Goal: Find specific page/section: Find specific page/section

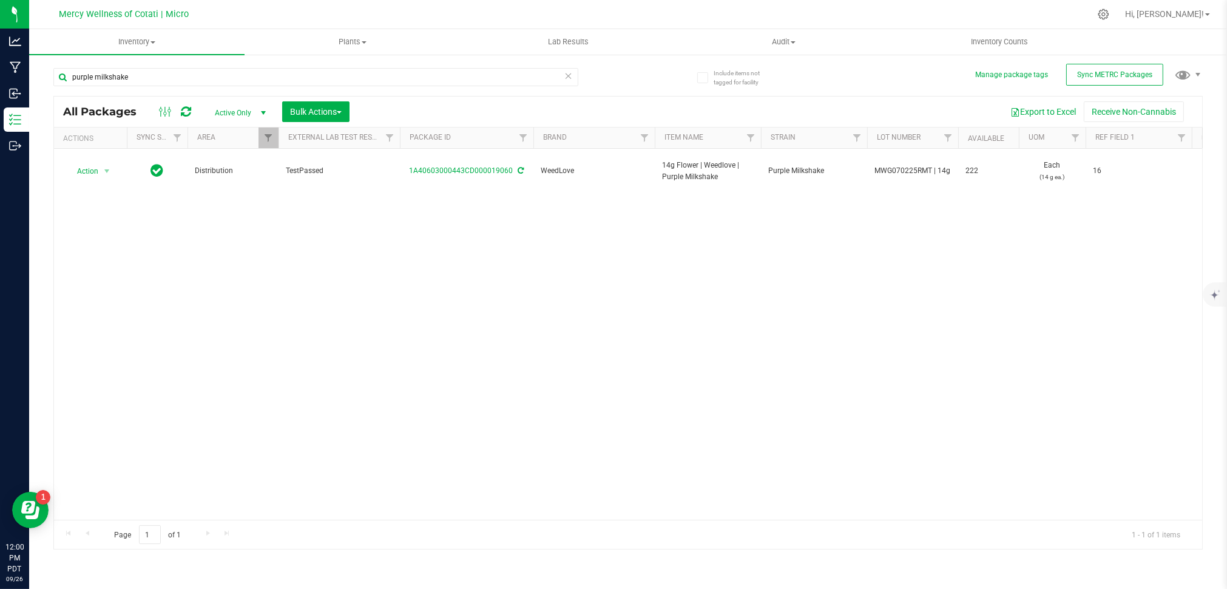
type input "["
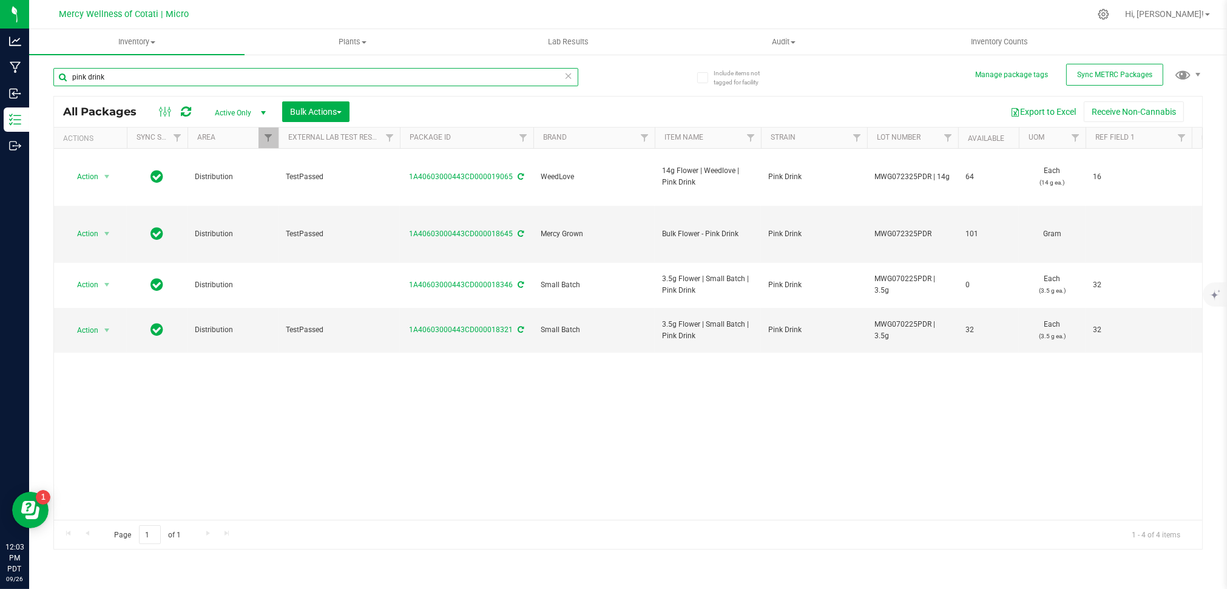
click at [308, 82] on input "pink drink" at bounding box center [315, 77] width 525 height 18
click at [309, 81] on input "pink drink" at bounding box center [315, 77] width 525 height 18
type input "atomic funk"
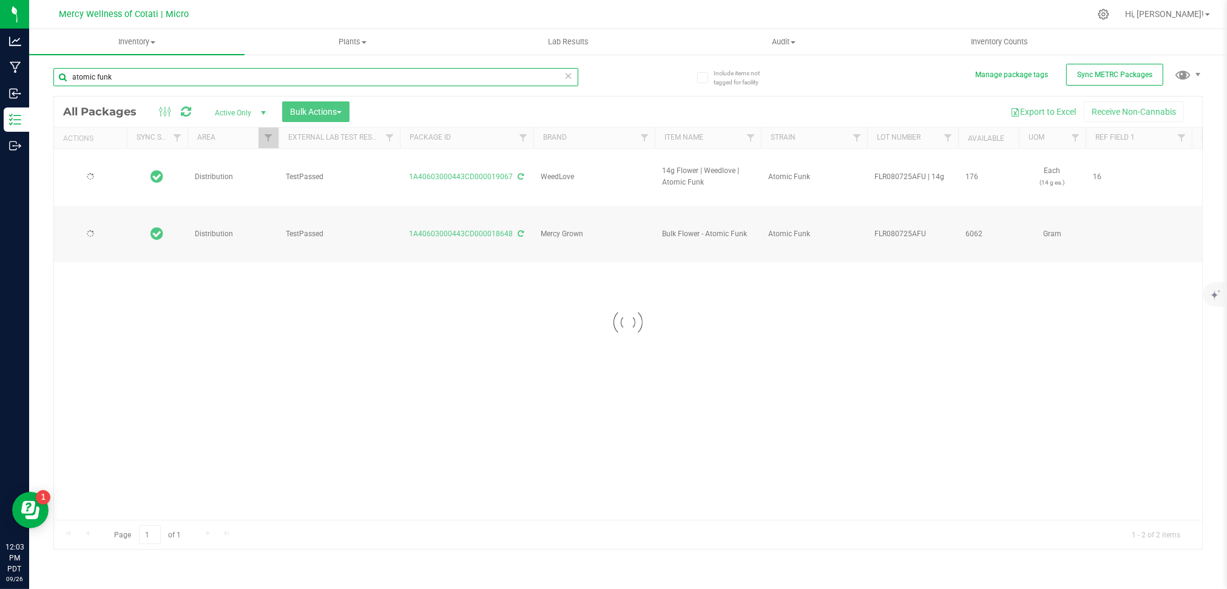
type input "[DATE]"
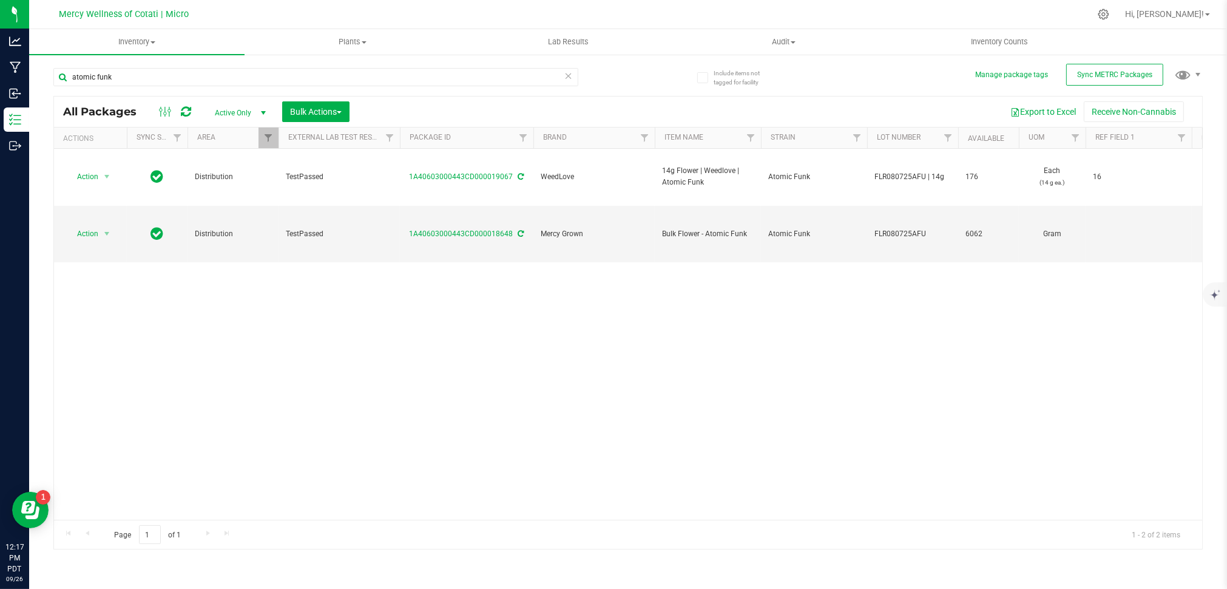
click at [850, 18] on div at bounding box center [653, 14] width 873 height 24
click at [831, 15] on div at bounding box center [653, 14] width 873 height 24
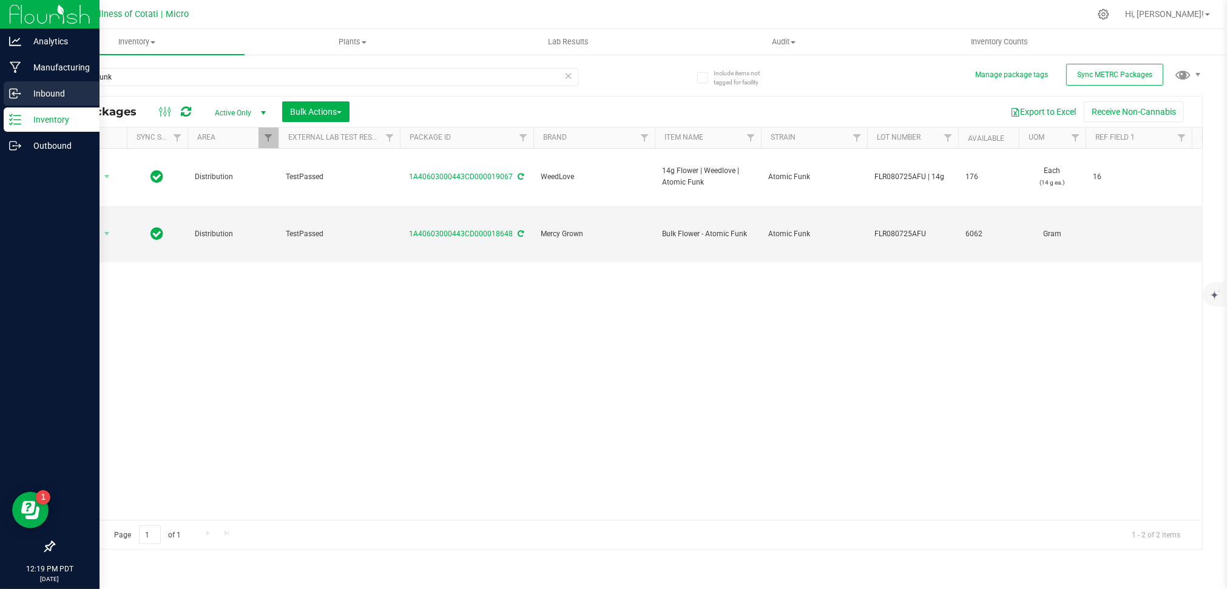
click at [61, 97] on p "Inbound" at bounding box center [57, 93] width 73 height 15
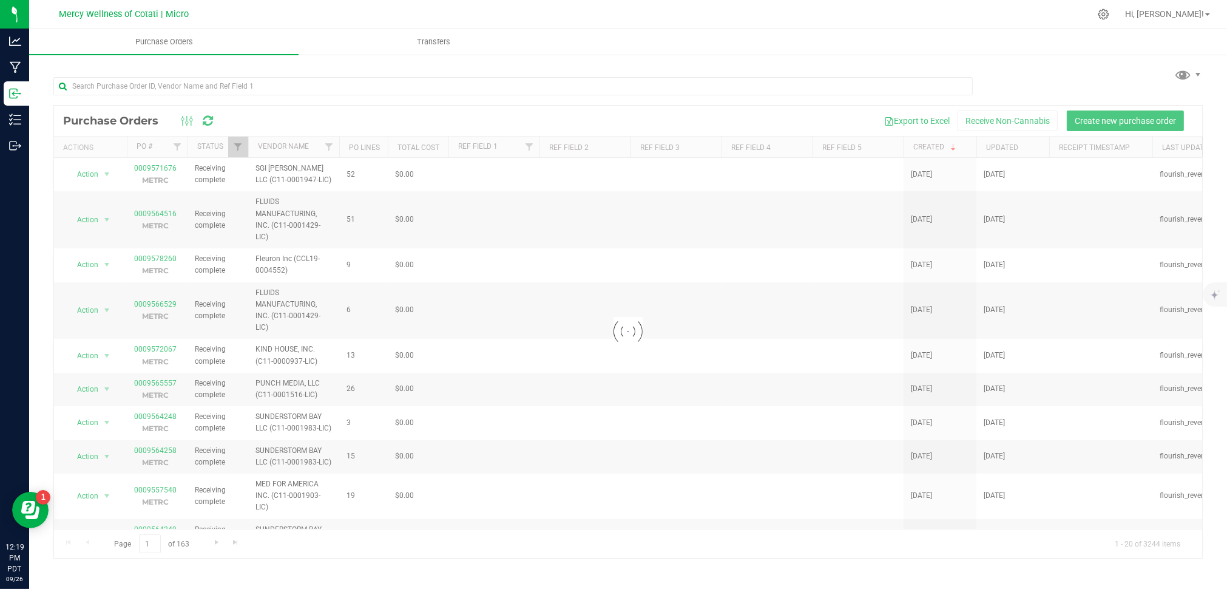
click at [653, 10] on div at bounding box center [653, 14] width 873 height 24
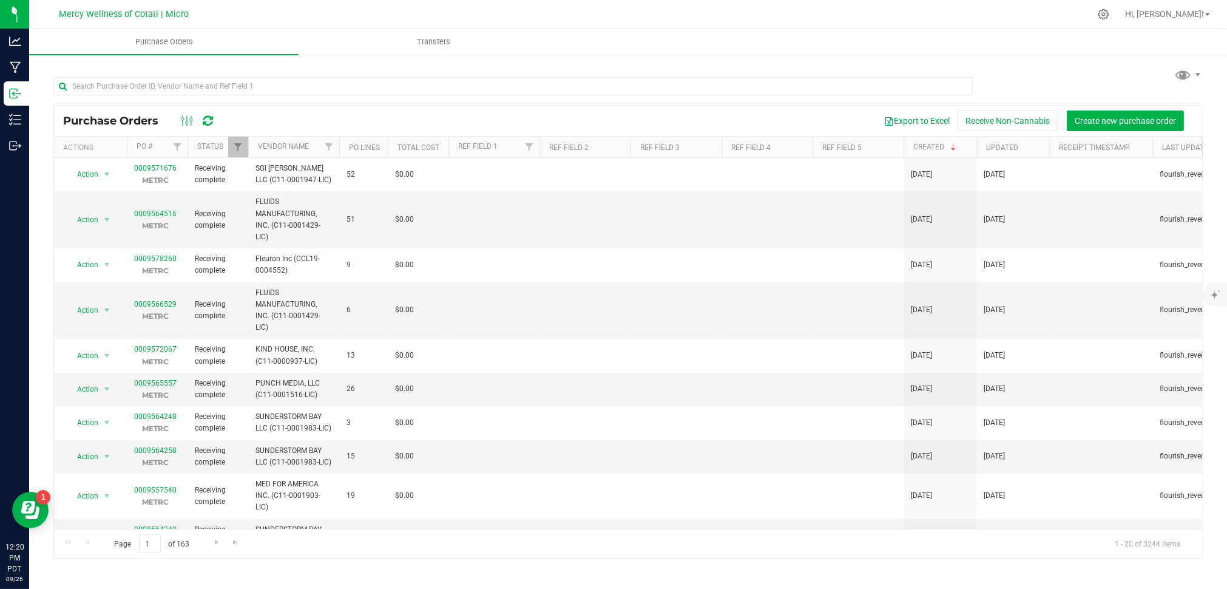
click at [858, 6] on div at bounding box center [653, 14] width 873 height 24
click at [753, 17] on div at bounding box center [653, 14] width 873 height 24
